Goal: Task Accomplishment & Management: Manage account settings

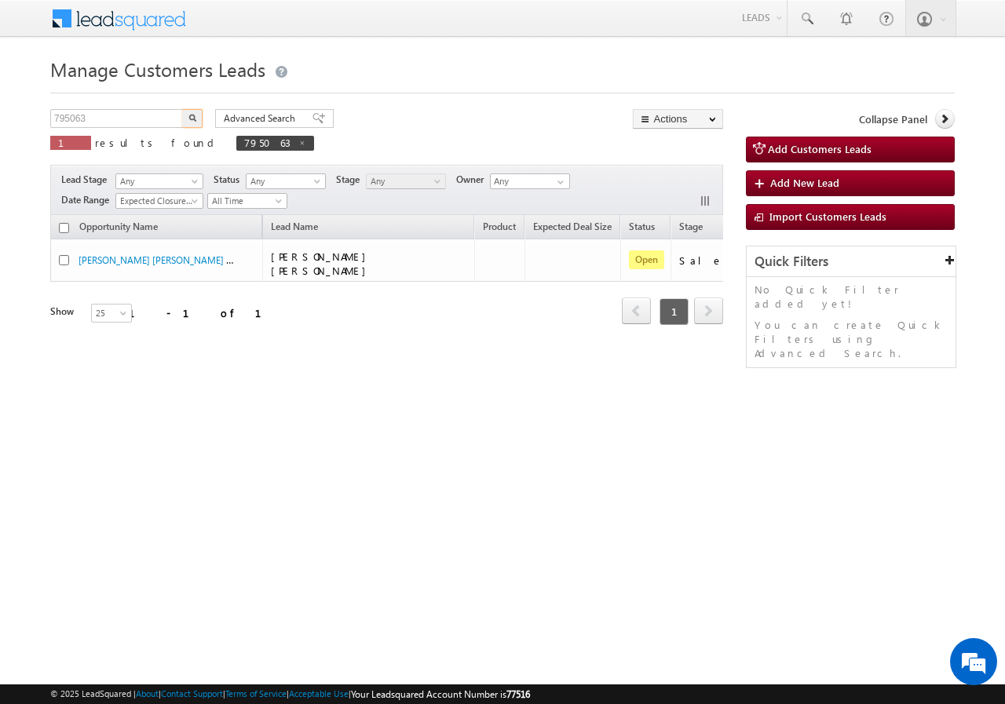
click at [119, 119] on input "795063" at bounding box center [117, 118] width 134 height 19
type input "775846"
click at [189, 120] on img "button" at bounding box center [192, 118] width 8 height 8
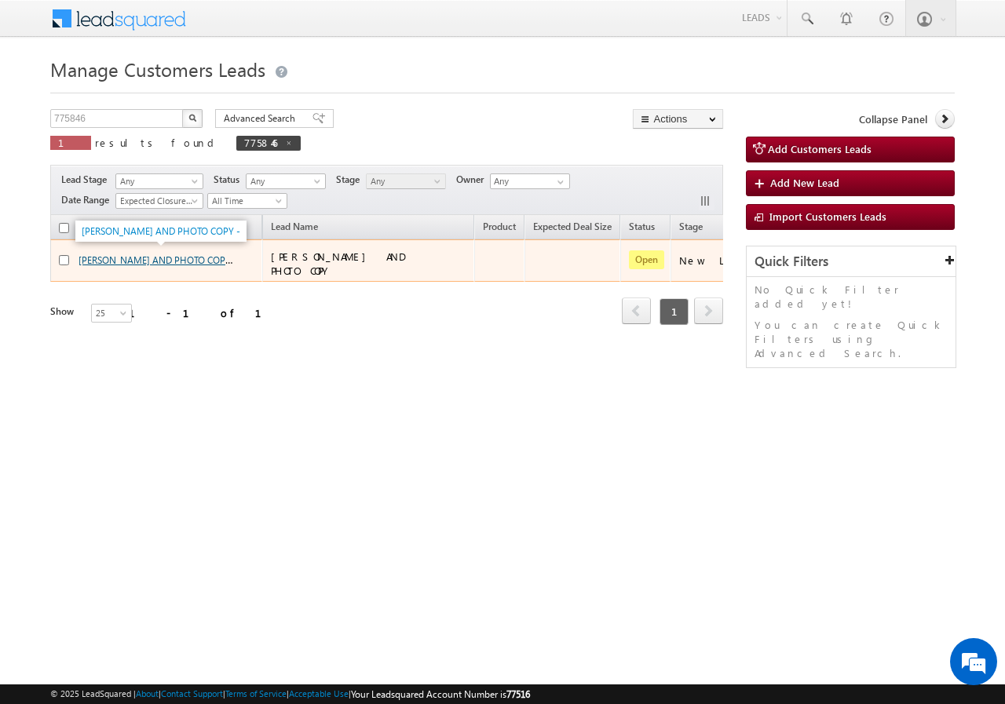
click at [130, 258] on link "[PERSON_NAME] AND PHOTO COPY -" at bounding box center [158, 259] width 159 height 13
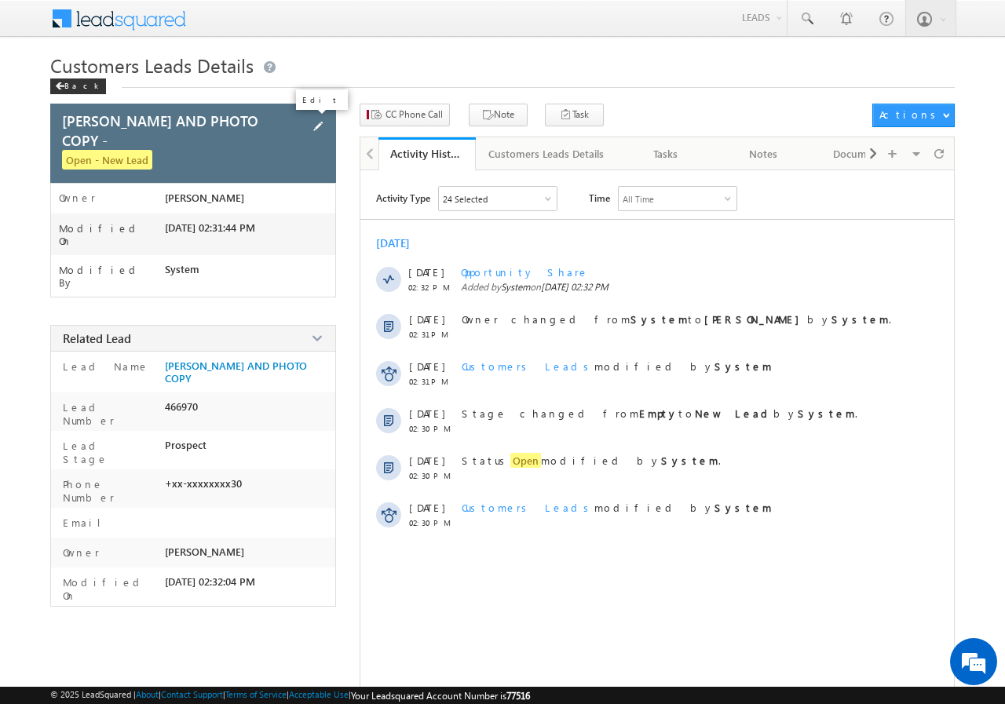
click at [320, 129] on span at bounding box center [317, 126] width 17 height 17
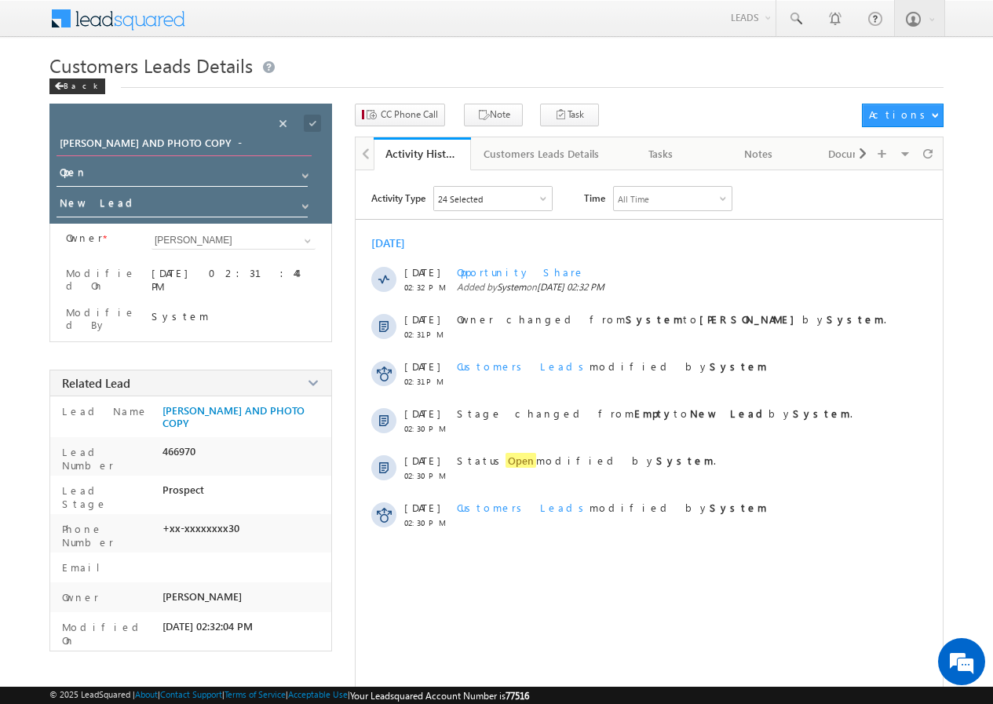
drag, startPoint x: 251, startPoint y: 145, endPoint x: 0, endPoint y: 145, distance: 250.5
click at [0, 145] on body "Menu [PERSON_NAME] sitar a4@ks erve. [DOMAIN_NAME]" at bounding box center [496, 372] width 993 height 745
type input "[PERSON_NAME] [PERSON_NAME]"
click at [314, 117] on span at bounding box center [312, 123] width 17 height 17
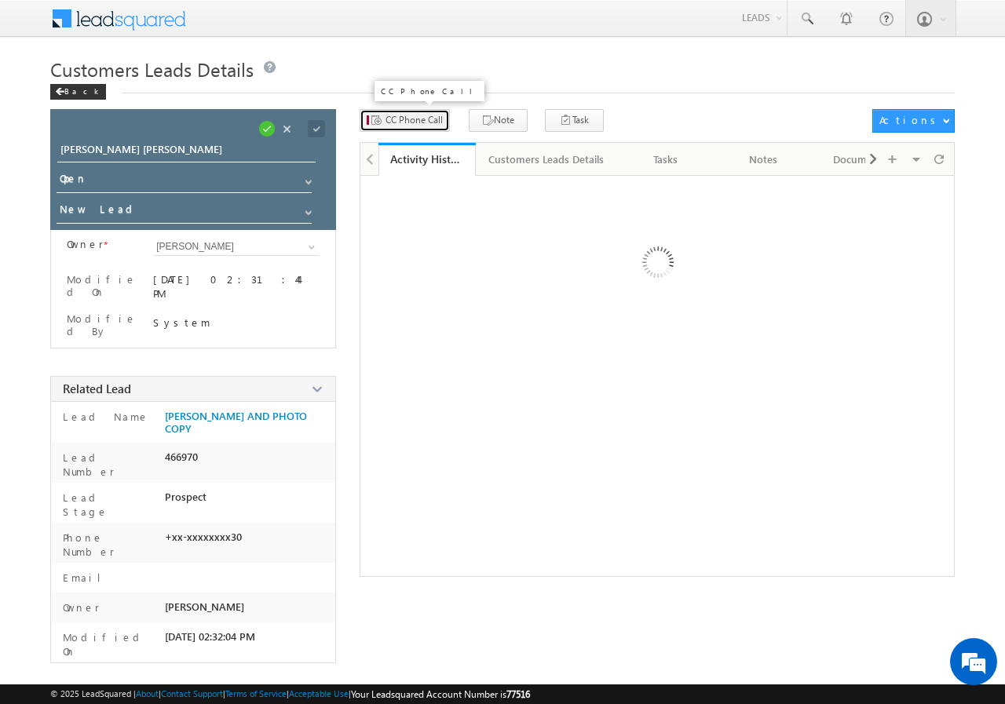
click at [394, 113] on span "CC Phone Call" at bounding box center [414, 120] width 57 height 14
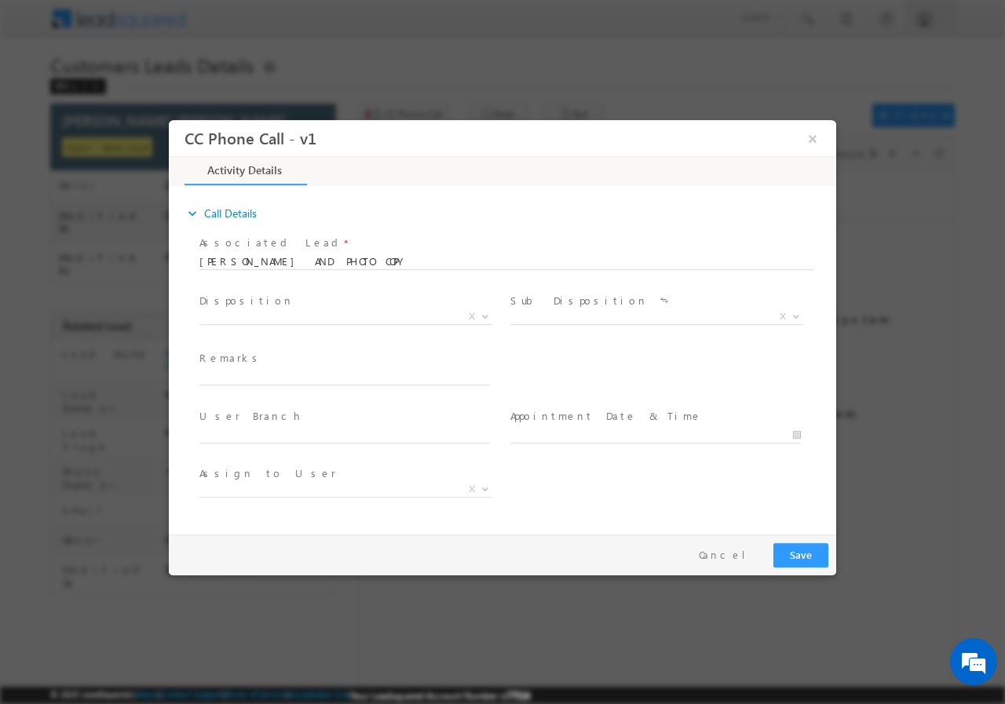
select select "[EMAIL_ADDRESS][PERSON_NAME][DOMAIN_NAME]"
click at [250, 385] on span at bounding box center [344, 392] width 290 height 17
click at [249, 375] on input "text" at bounding box center [344, 377] width 291 height 16
paste input "775846//VB_Interested//[PERSON_NAME] [PERSON_NAME] //9571305230// construction/…"
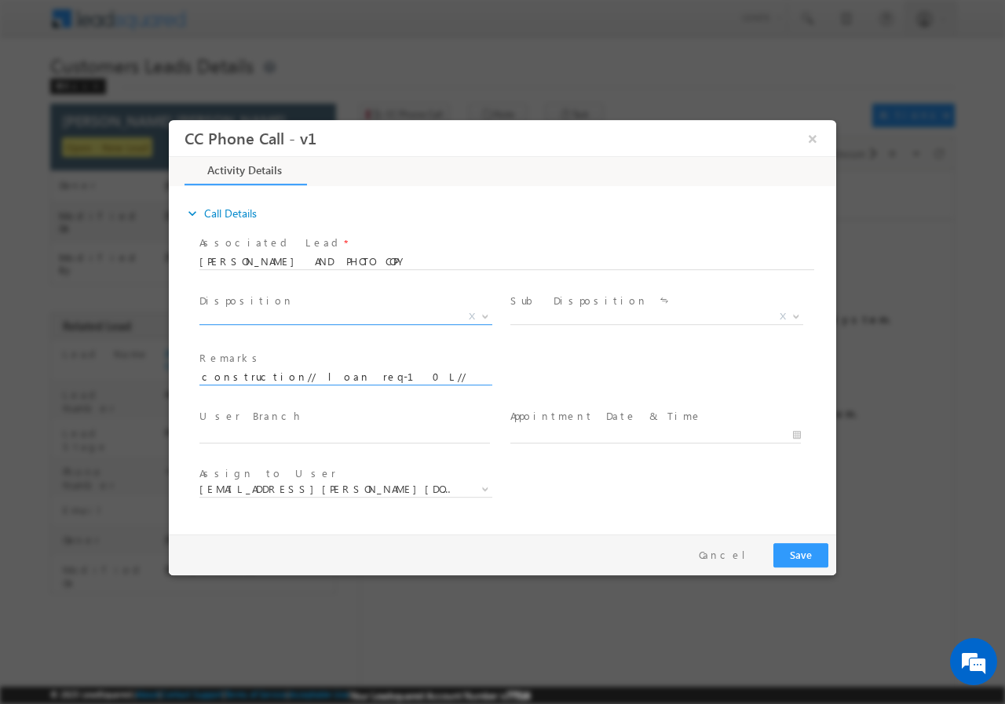
type input "775846//VB_Interested//[PERSON_NAME] [PERSON_NAME] //9571305230// construction/…"
click at [276, 318] on span "X" at bounding box center [345, 317] width 293 height 16
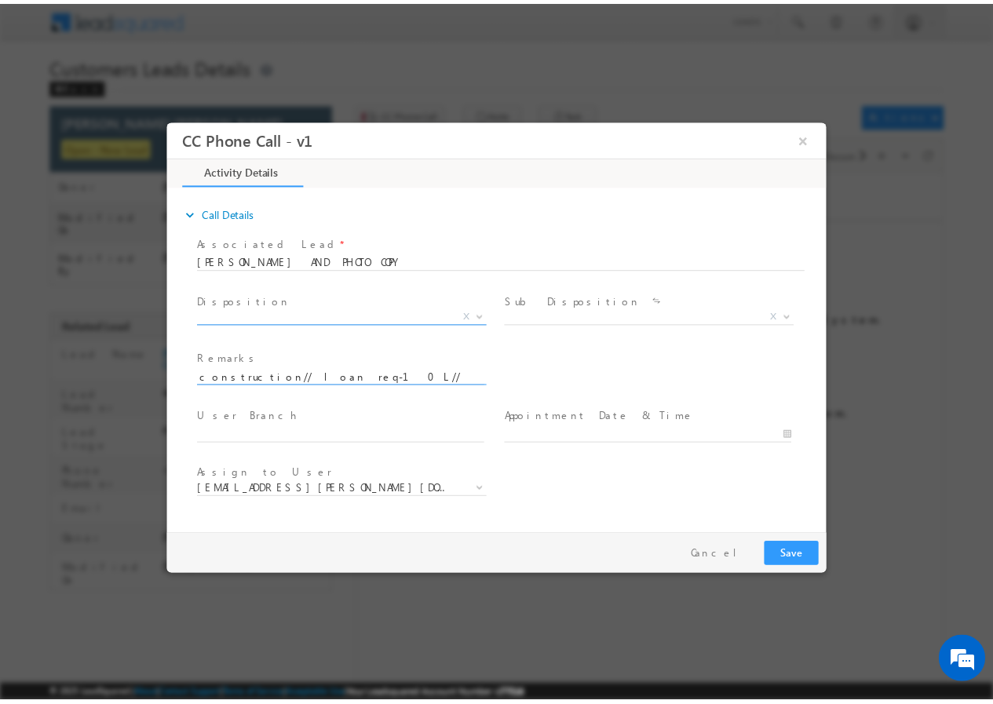
scroll to position [0, 0]
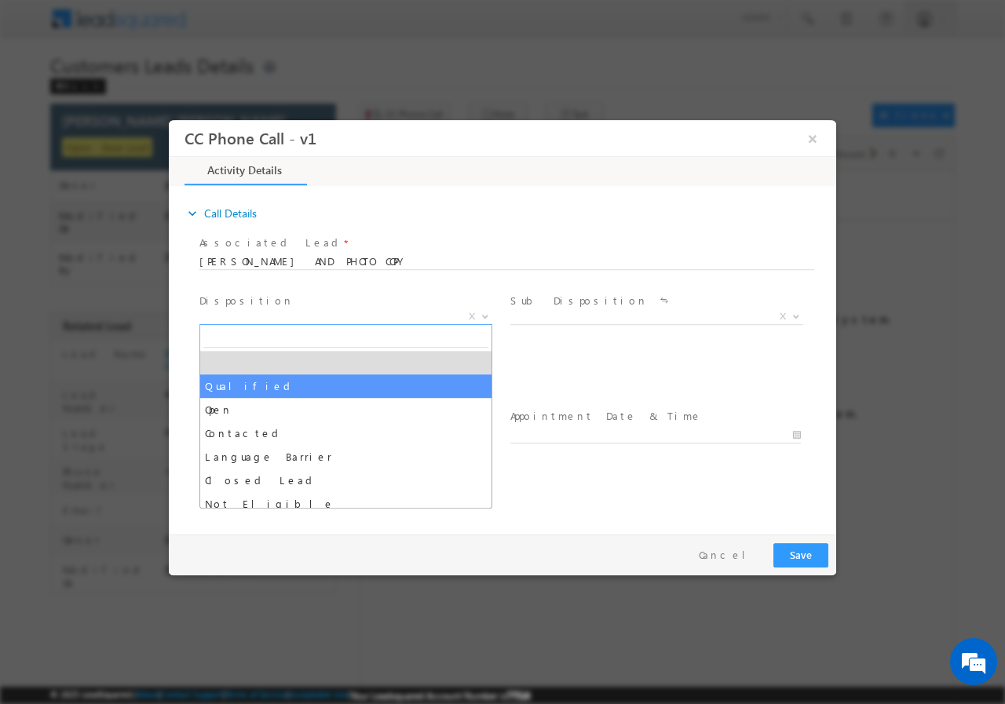
select select "Qualified"
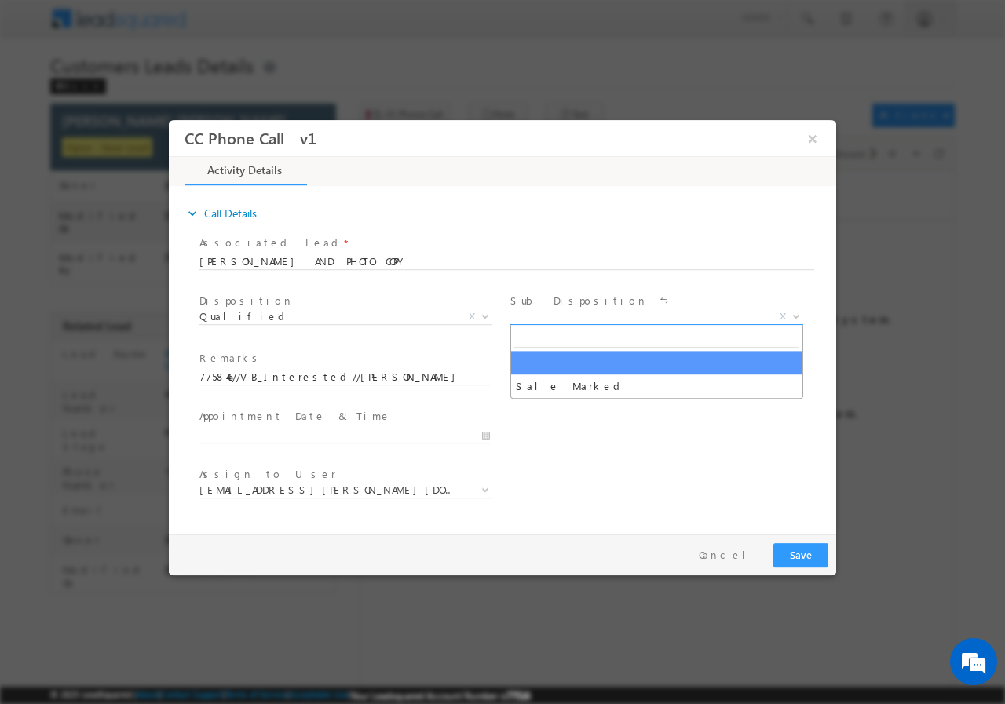
click at [562, 314] on span "X" at bounding box center [656, 317] width 293 height 16
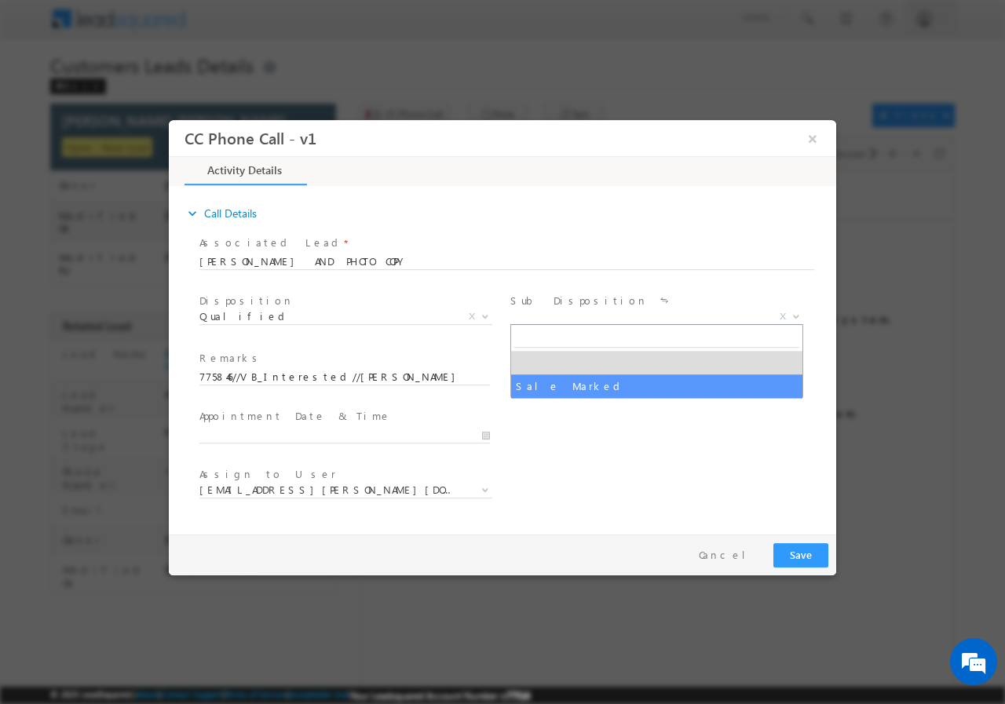
select select "Sale Marked"
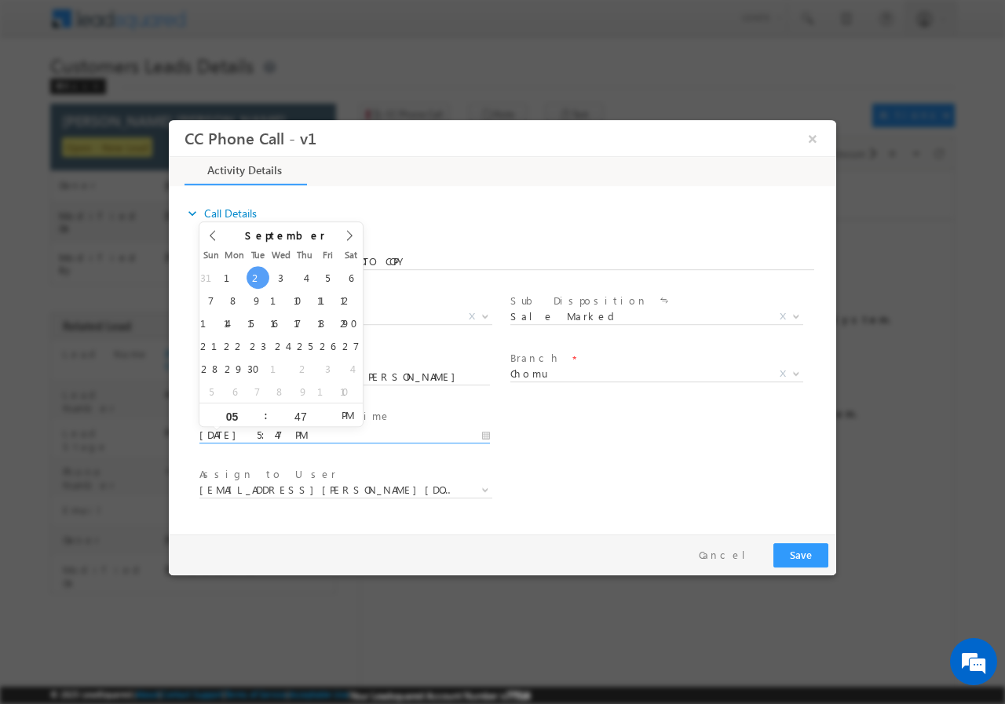
click at [489, 434] on input "[DATE] 5:47 PM" at bounding box center [344, 435] width 291 height 16
type input "[DATE] 4:47 PM"
type input "04"
click at [257, 419] on span at bounding box center [259, 421] width 11 height 12
type input "[DATE] 3:47 PM"
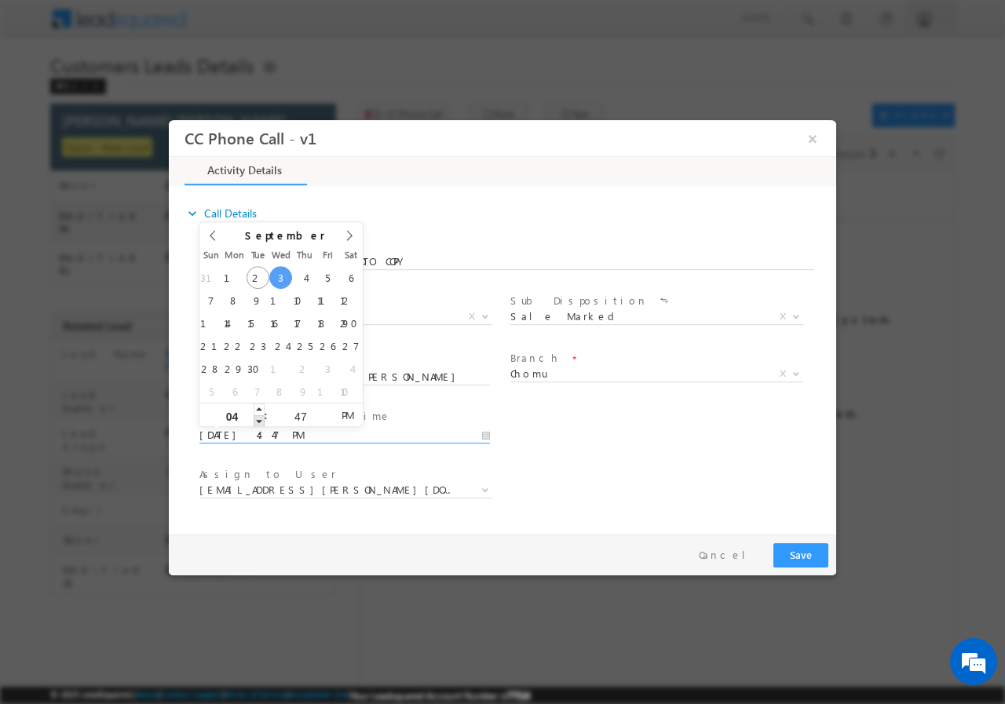
type input "03"
click at [257, 419] on span at bounding box center [259, 421] width 11 height 12
type input "[DATE] 2:47 PM"
type input "02"
click at [257, 419] on span at bounding box center [259, 421] width 11 height 12
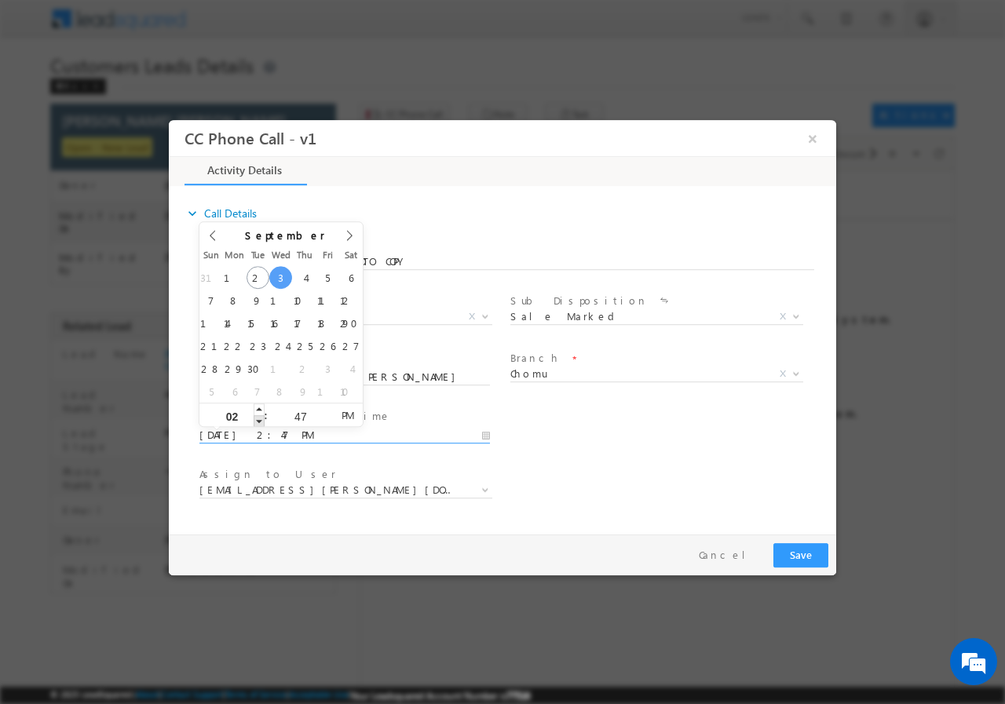
type input "[DATE] 1:47 PM"
type input "01"
click at [257, 419] on span at bounding box center [259, 421] width 11 height 12
type input "[DATE] 12:47 PM"
type input "12"
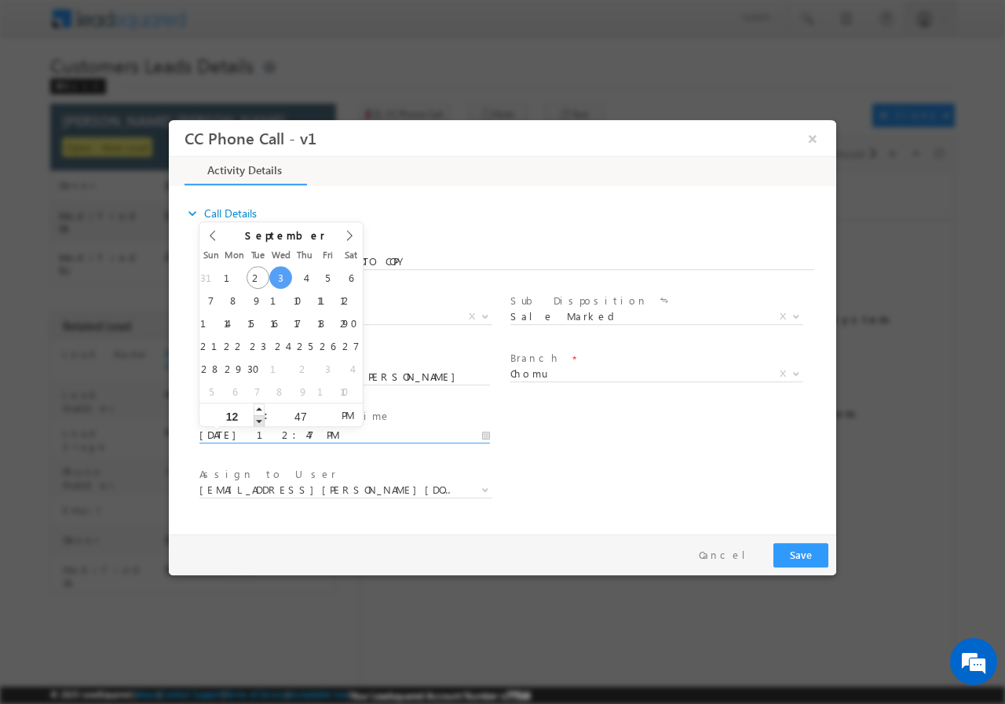
click at [257, 419] on span at bounding box center [259, 421] width 11 height 12
type input "[DATE] 11:47 AM"
type input "11"
click at [257, 419] on span at bounding box center [259, 421] width 11 height 12
type input "[DATE] 10:47 AM"
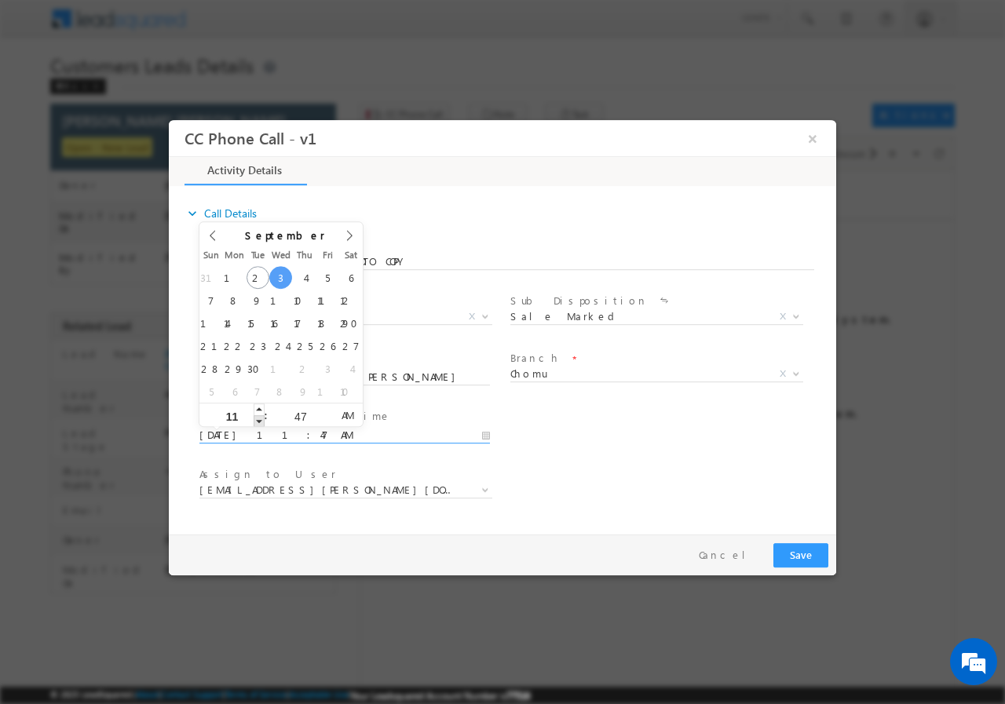
type input "10"
click at [257, 419] on span at bounding box center [259, 421] width 11 height 12
type input "[DATE] 9:47 AM"
type input "09"
click at [257, 419] on span at bounding box center [259, 421] width 11 height 12
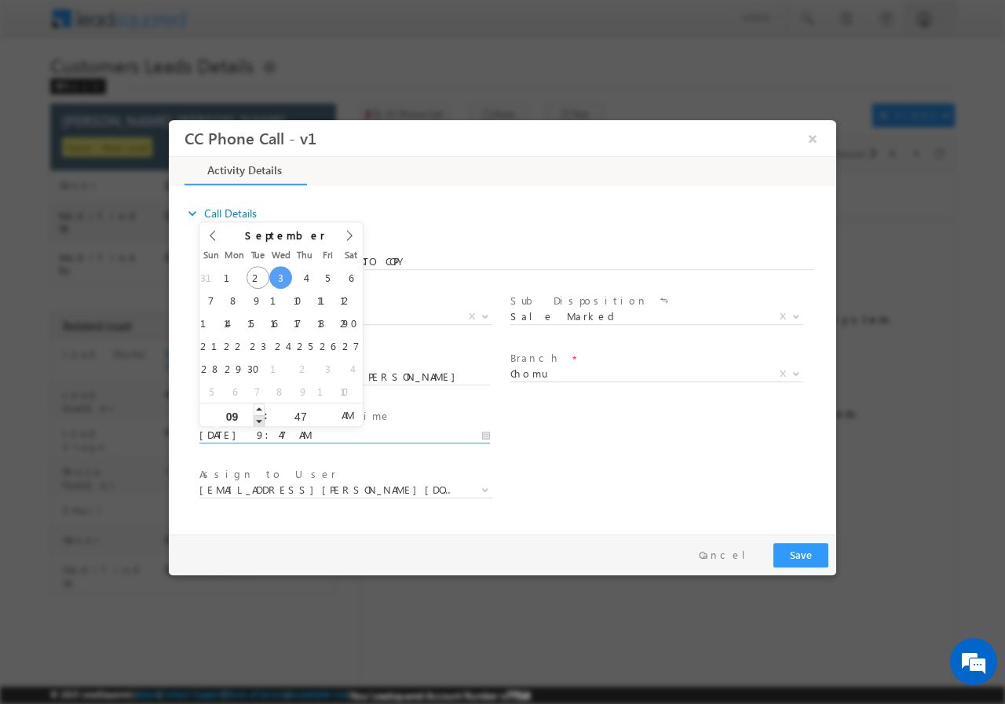
type input "[DATE] 8:47 AM"
type input "08"
click at [257, 419] on span at bounding box center [259, 421] width 11 height 12
type input "[DATE] 7:47 AM"
type input "07"
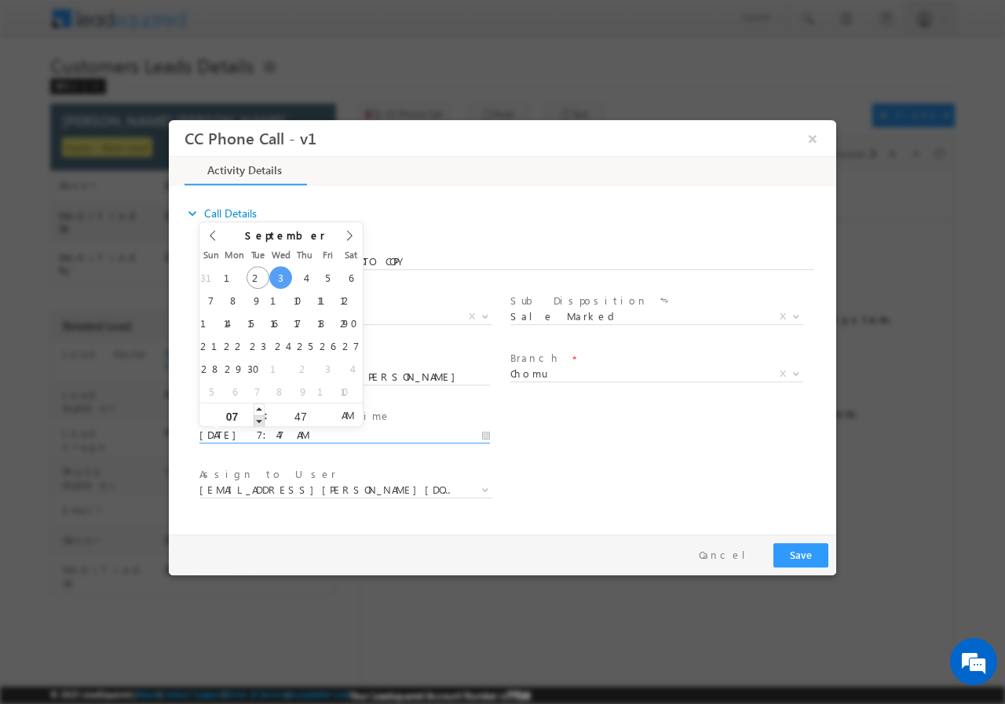
click at [257, 419] on span at bounding box center [259, 421] width 11 height 12
type input "[DATE] 8:47 AM"
type input "08"
click at [256, 404] on span at bounding box center [259, 409] width 11 height 12
type input "[DATE] 9:47 AM"
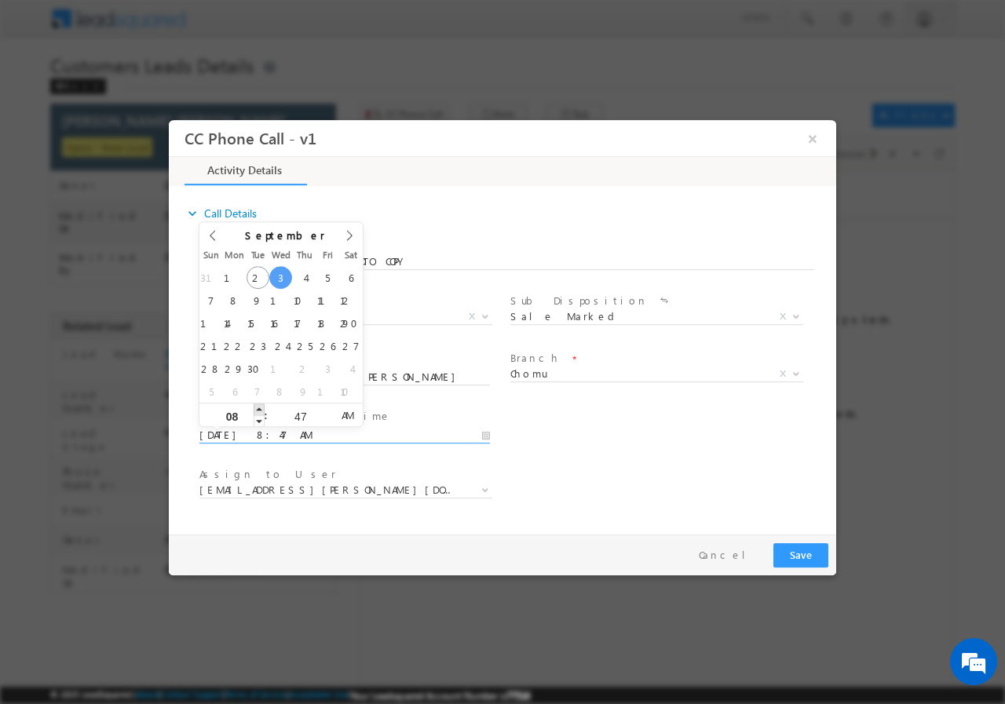
type input "09"
click at [256, 404] on span at bounding box center [259, 409] width 11 height 12
type input "[DATE] 10:47 AM"
type input "10"
click at [256, 404] on span at bounding box center [259, 409] width 11 height 12
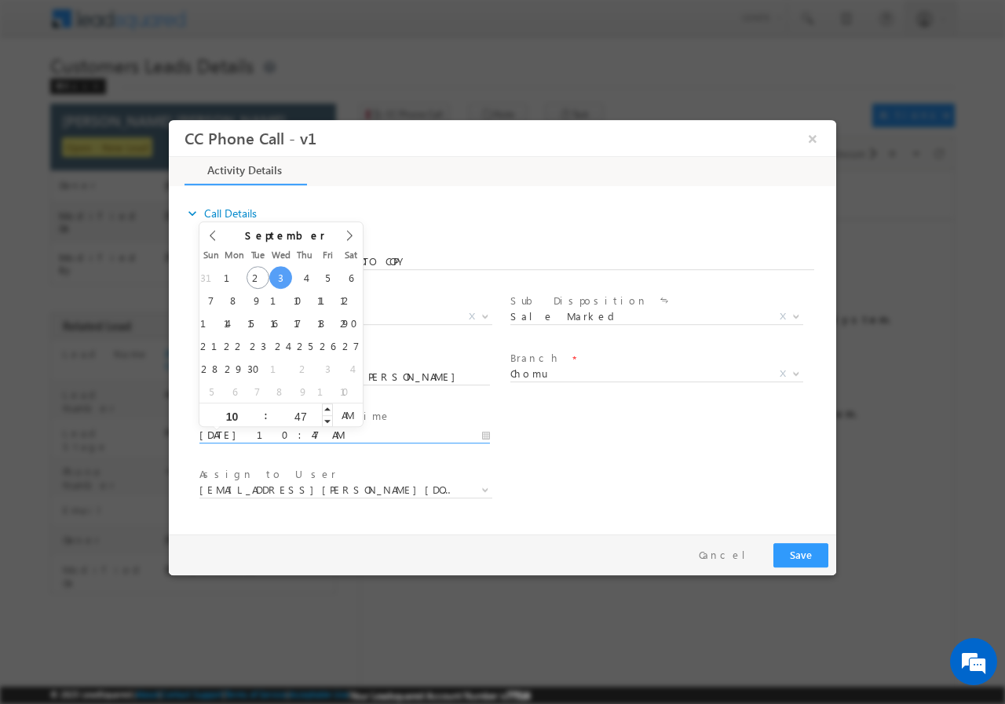
click at [302, 412] on input "47" at bounding box center [300, 416] width 65 height 10
click at [302, 411] on input "47" at bounding box center [300, 416] width 65 height 10
type input "00"
type input "[DATE] 10:00 AM"
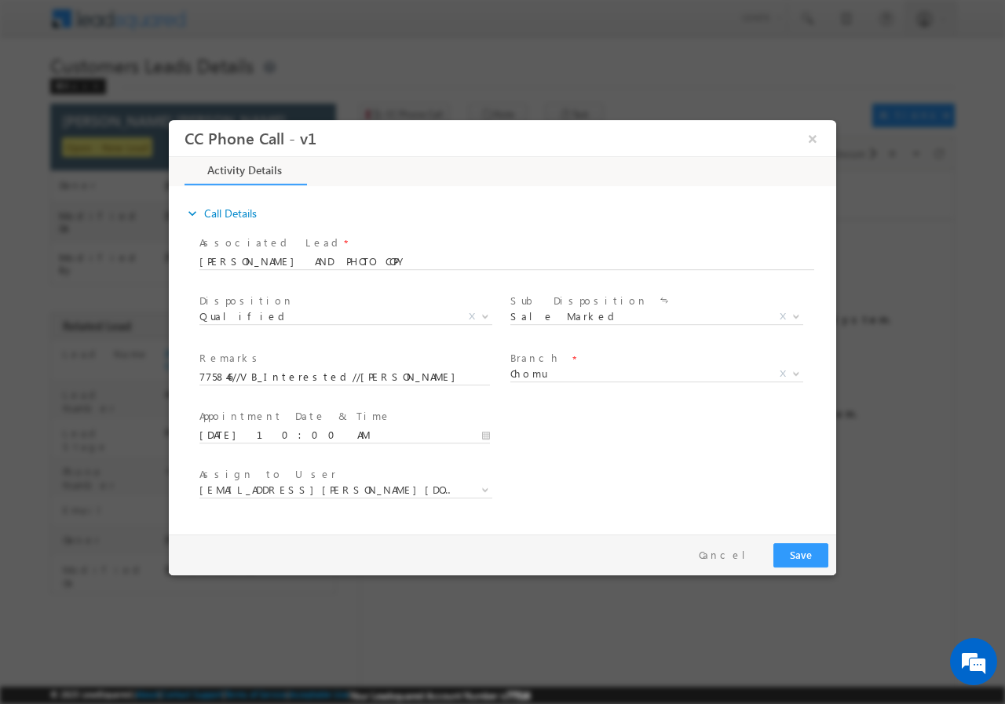
click at [692, 432] on div "User Branch * Appointment Date & Time * [DATE] 10:00 AM" at bounding box center [516, 433] width 640 height 58
click at [274, 492] on span "[EMAIL_ADDRESS][PERSON_NAME][DOMAIN_NAME]" at bounding box center [326, 489] width 255 height 14
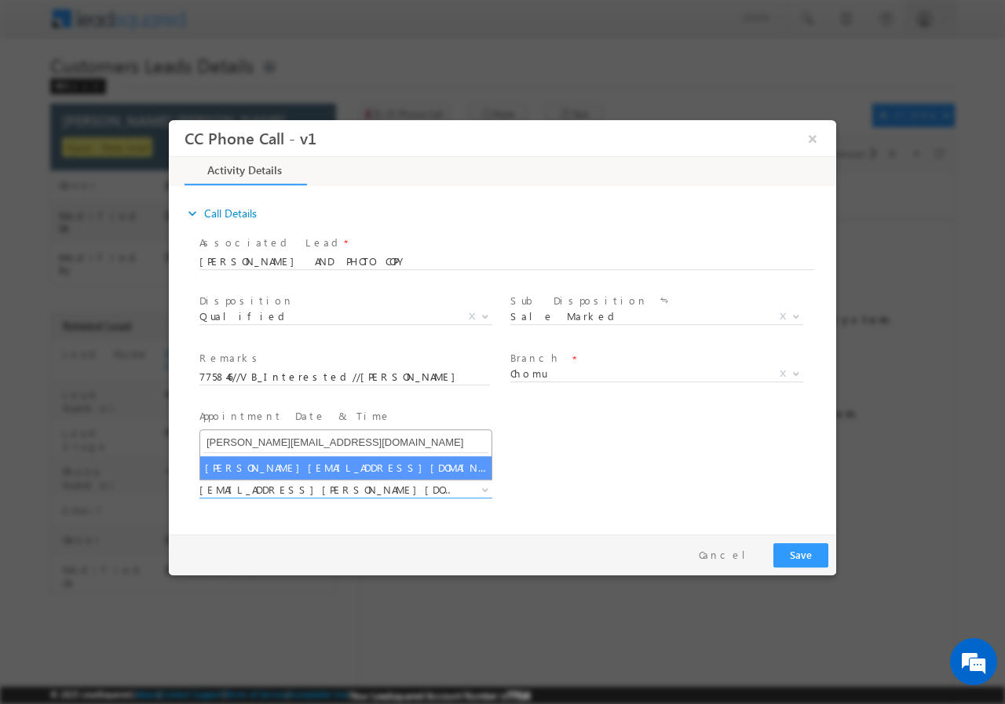
type input "[PERSON_NAME][EMAIL_ADDRESS][DOMAIN_NAME]"
select select "[PERSON_NAME][EMAIL_ADDRESS][DOMAIN_NAME]"
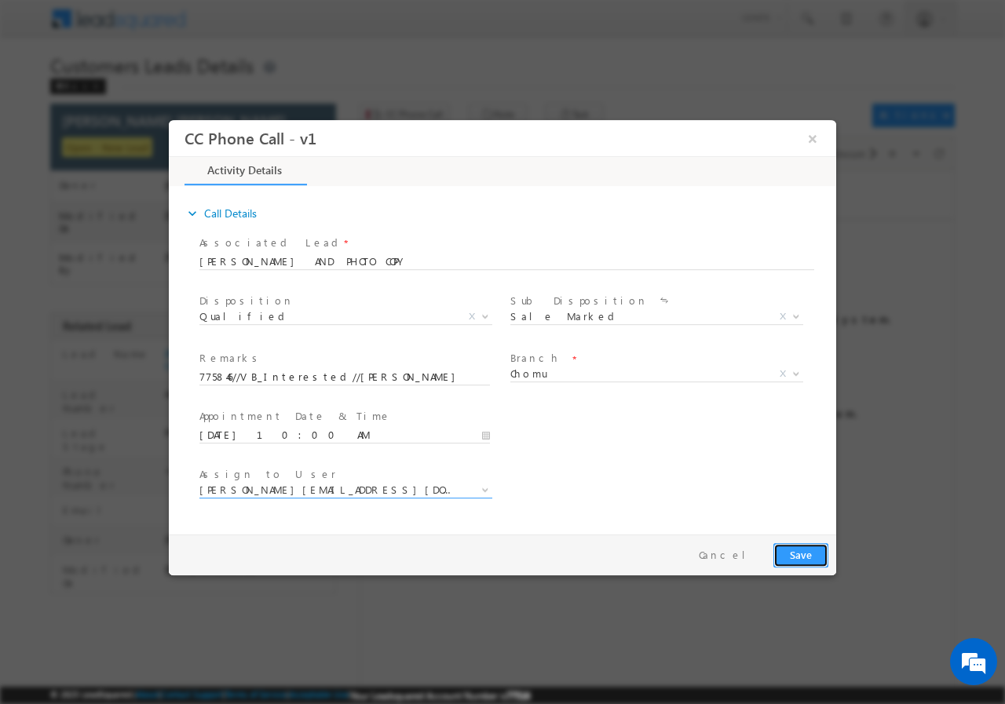
click at [801, 553] on button "Save" at bounding box center [801, 555] width 55 height 24
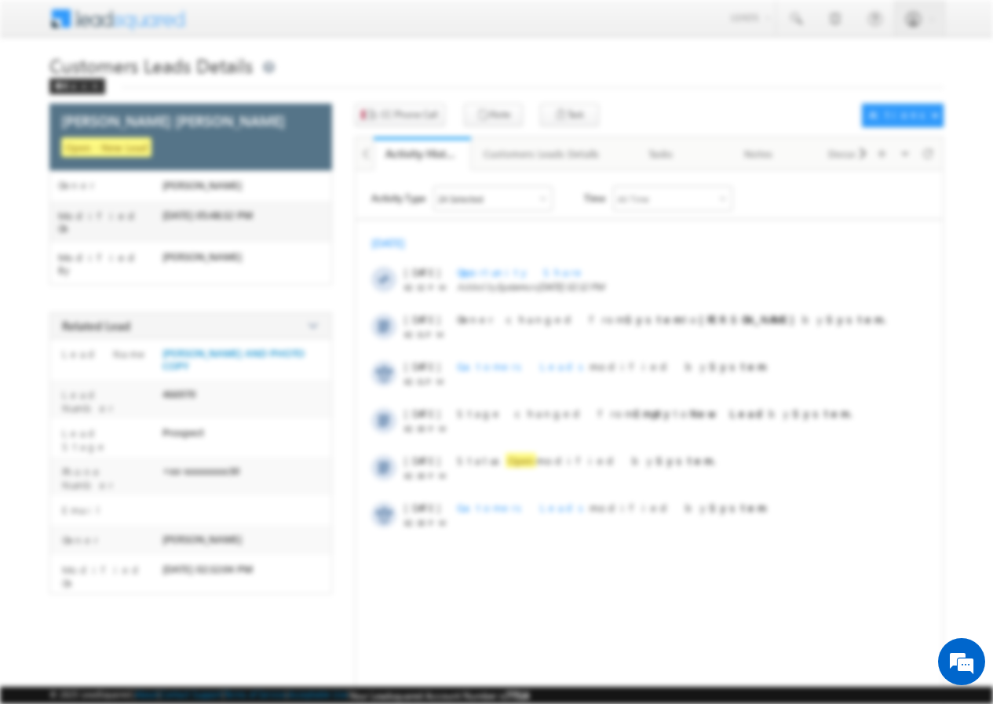
click at [814, 145] on div at bounding box center [497, 348] width 668 height 456
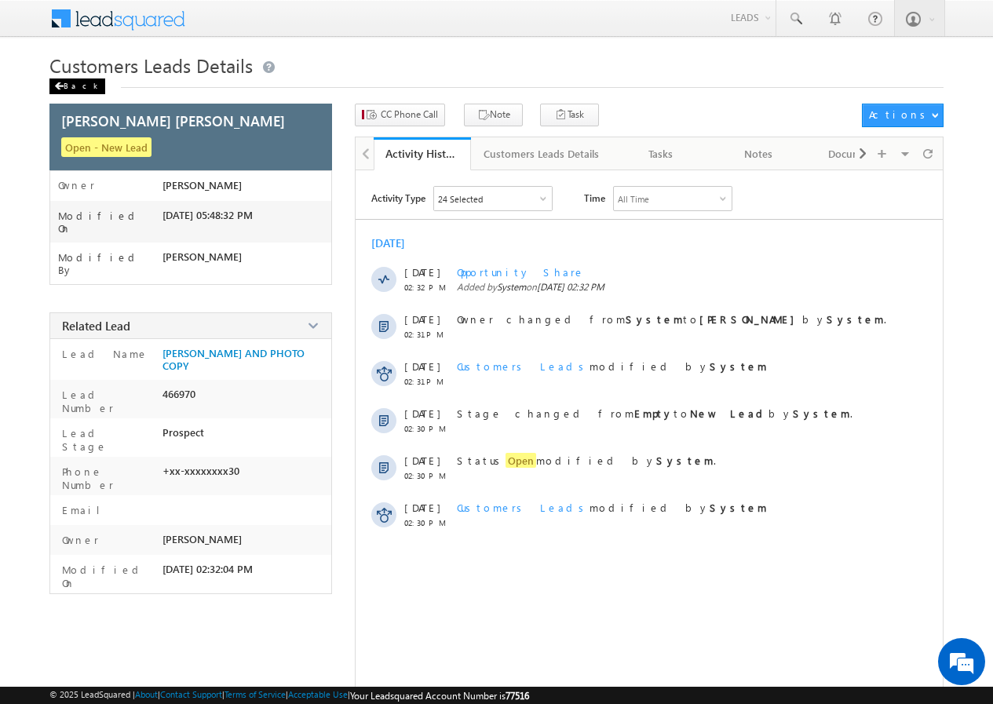
click at [66, 89] on div "Back" at bounding box center [77, 87] width 56 height 16
